Goal: Information Seeking & Learning: Learn about a topic

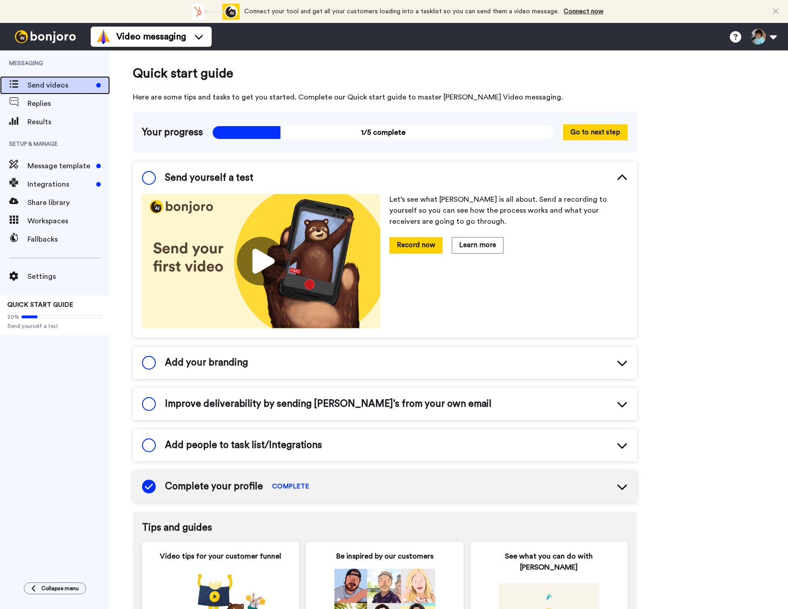
click at [61, 77] on div "Send videos" at bounding box center [55, 85] width 110 height 18
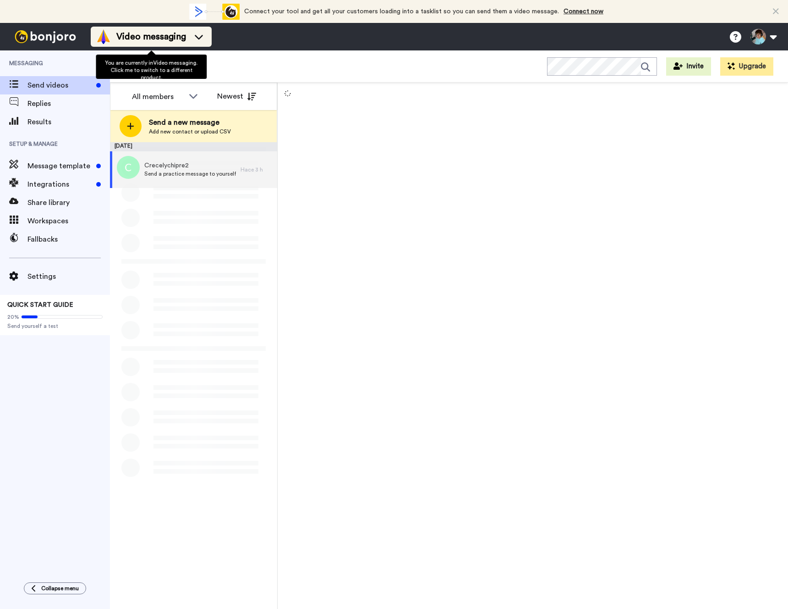
click at [150, 35] on span "Video messaging" at bounding box center [151, 36] width 70 height 13
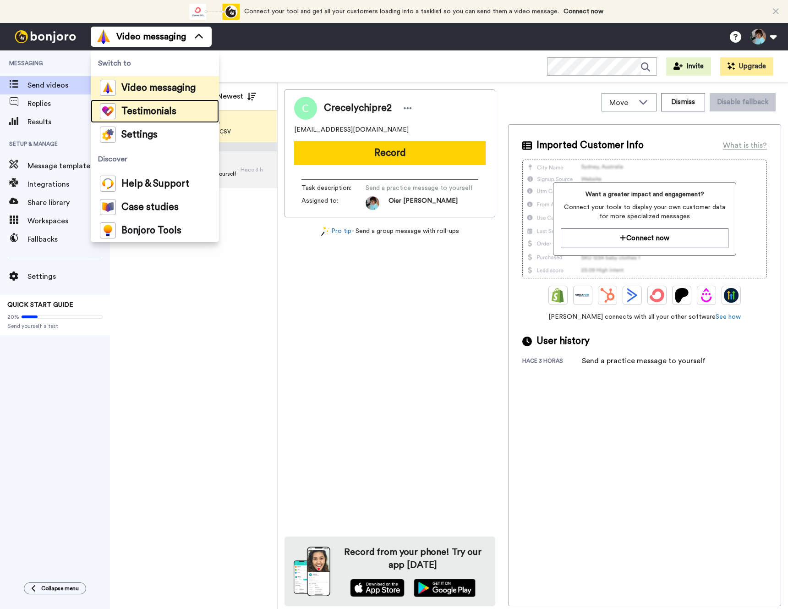
click at [163, 110] on span "Testimonials" at bounding box center [148, 111] width 55 height 9
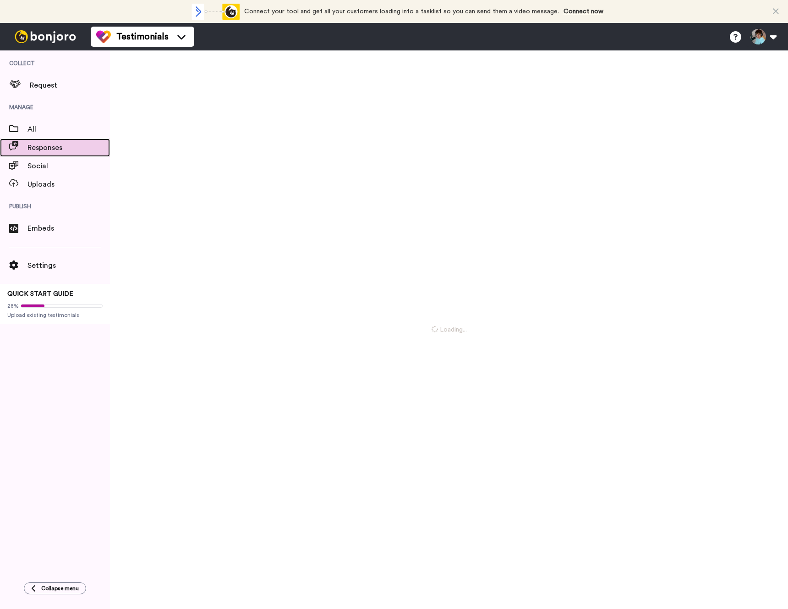
click at [61, 152] on span "Responses" at bounding box center [69, 147] width 83 height 11
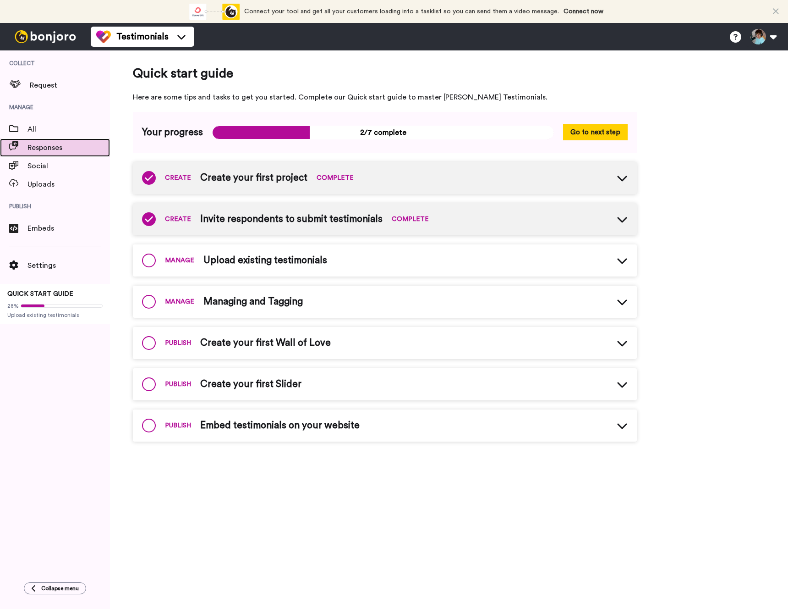
click at [61, 152] on span "Responses" at bounding box center [69, 147] width 83 height 11
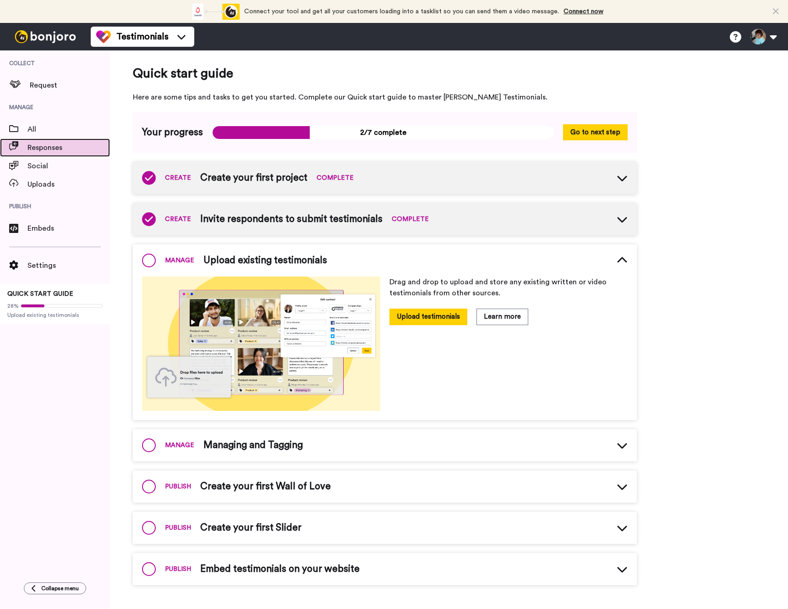
click at [61, 152] on span "Responses" at bounding box center [69, 147] width 83 height 11
